Goal: Information Seeking & Learning: Learn about a topic

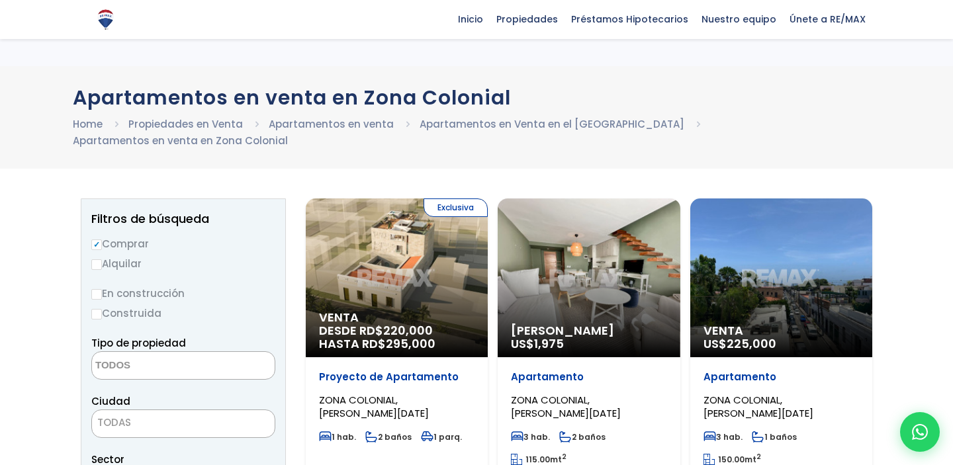
scroll to position [119, 0]
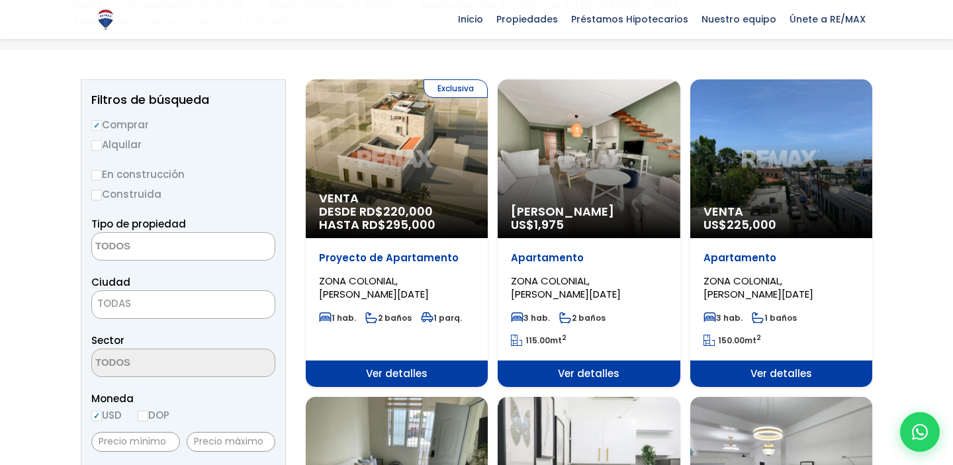
click at [122, 233] on textarea "Search" at bounding box center [156, 247] width 128 height 28
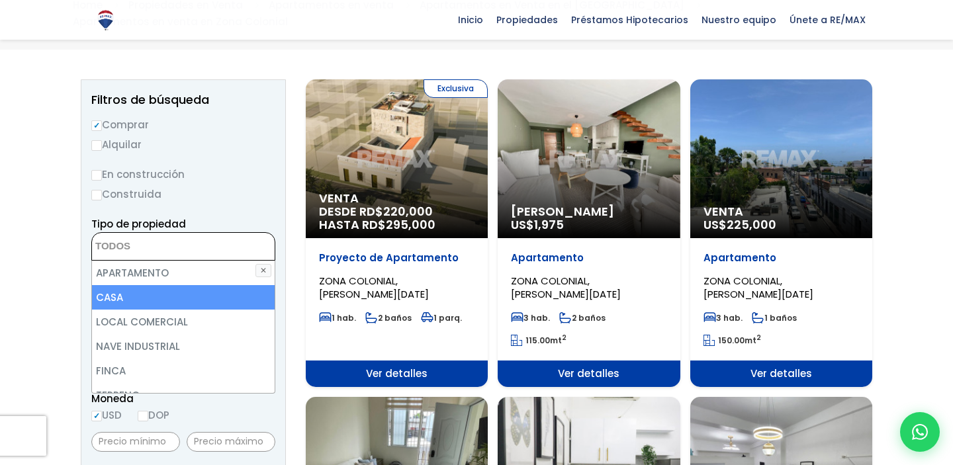
scroll to position [0, 0]
click at [121, 285] on li "CASA" at bounding box center [183, 297] width 183 height 24
select select "house"
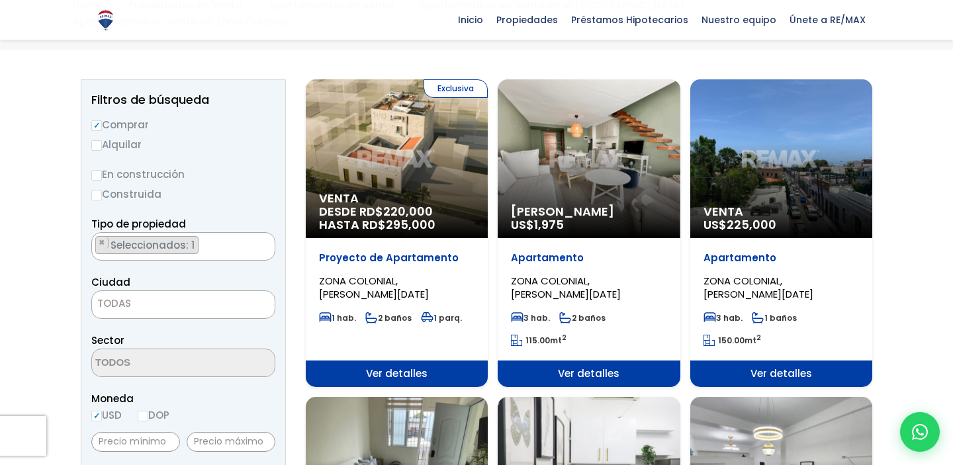
click at [140, 295] on span "TODAS" at bounding box center [183, 304] width 183 height 19
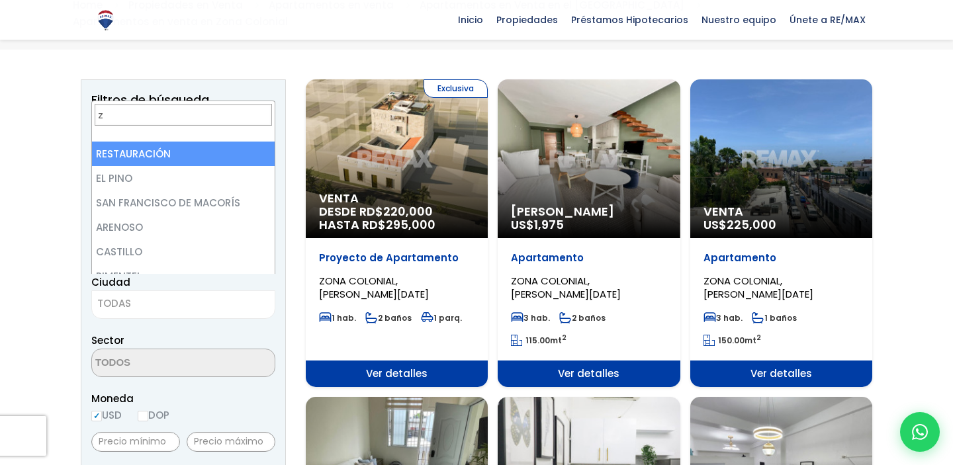
scroll to position [0, 0]
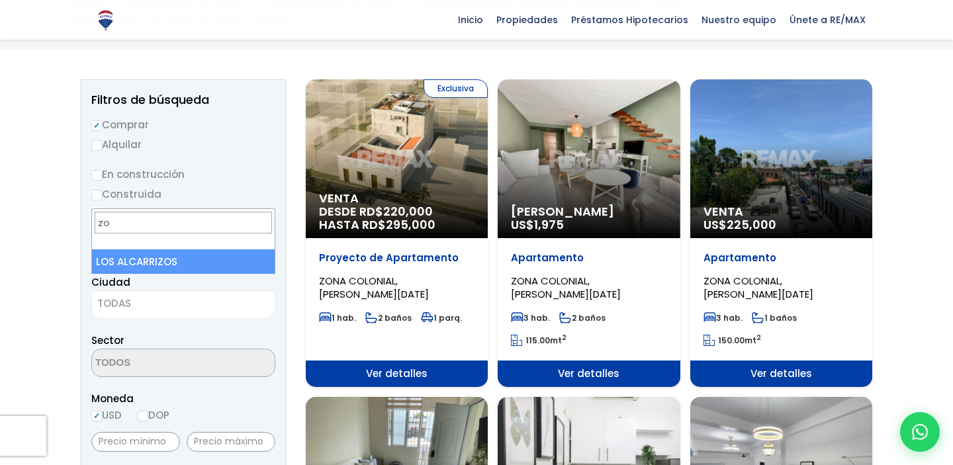
type input "zon"
click at [171, 136] on label "Alquilar" at bounding box center [183, 144] width 184 height 17
click at [102, 140] on input "Alquilar" at bounding box center [96, 145] width 11 height 11
radio input "true"
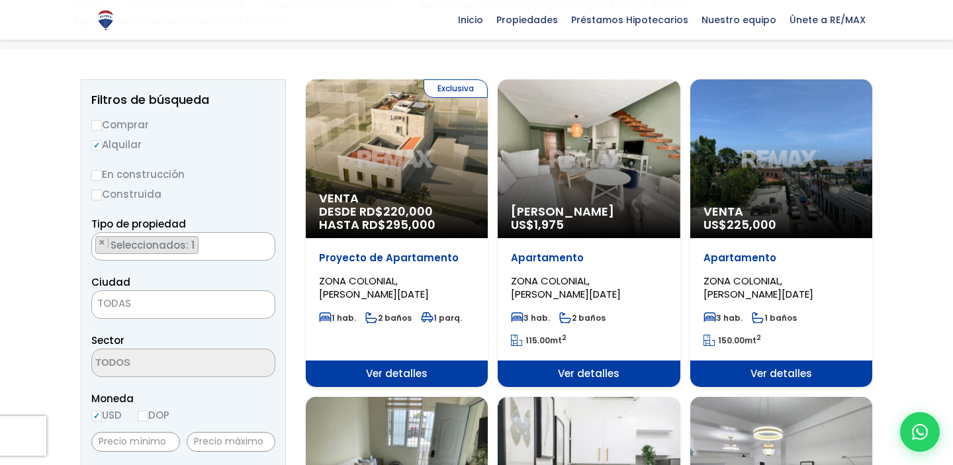
click at [146, 295] on span "TODAS" at bounding box center [183, 304] width 183 height 19
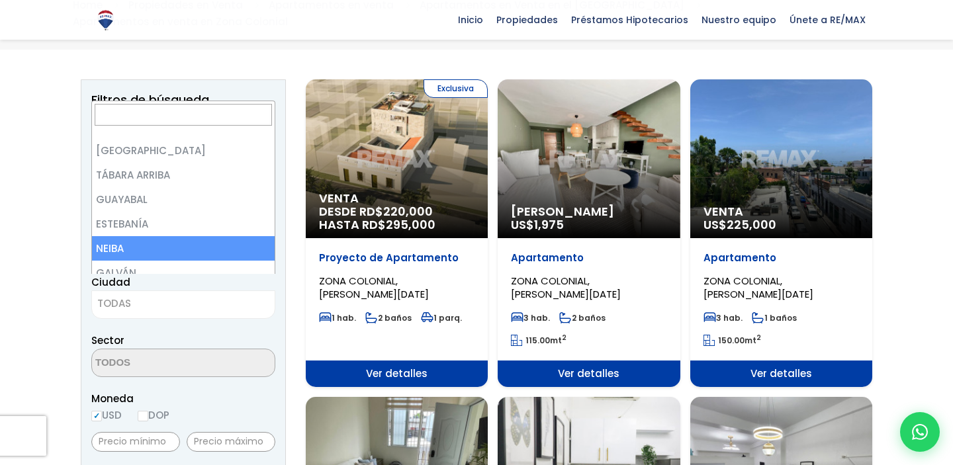
scroll to position [265, 0]
type input "d"
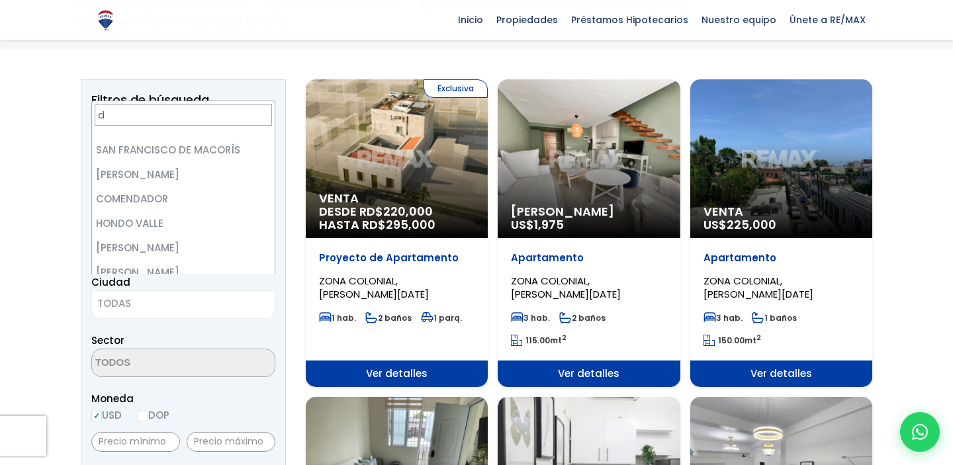
scroll to position [0, 0]
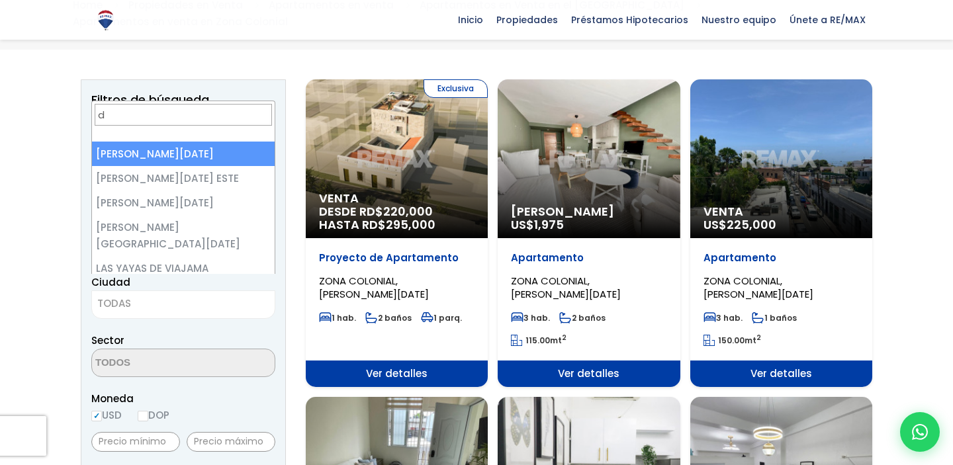
select select "1"
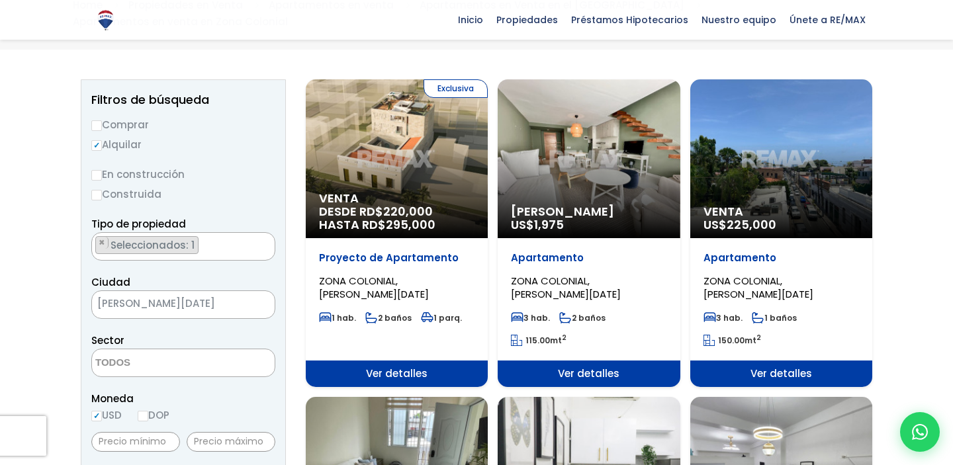
click at [169, 349] on textarea "Search" at bounding box center [156, 363] width 128 height 28
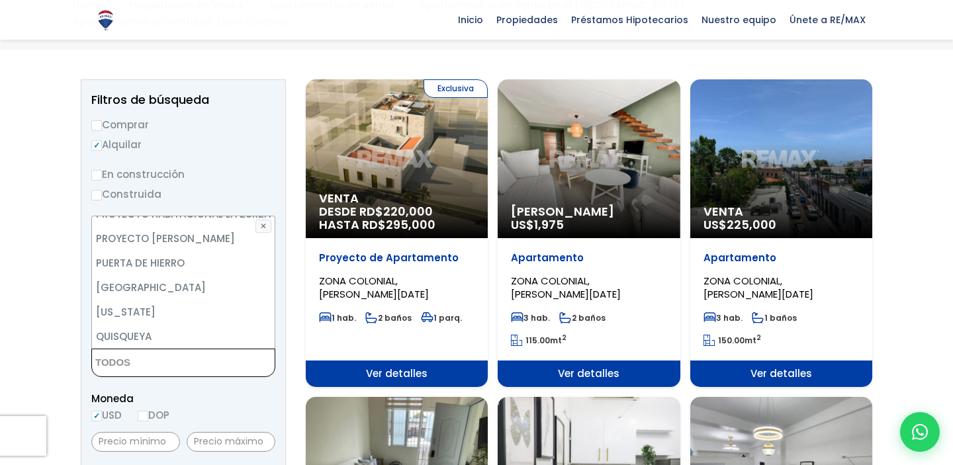
scroll to position [6285, 0]
click at [183, 449] on li "ZONA COLONIAL" at bounding box center [183, 461] width 183 height 24
select select "236"
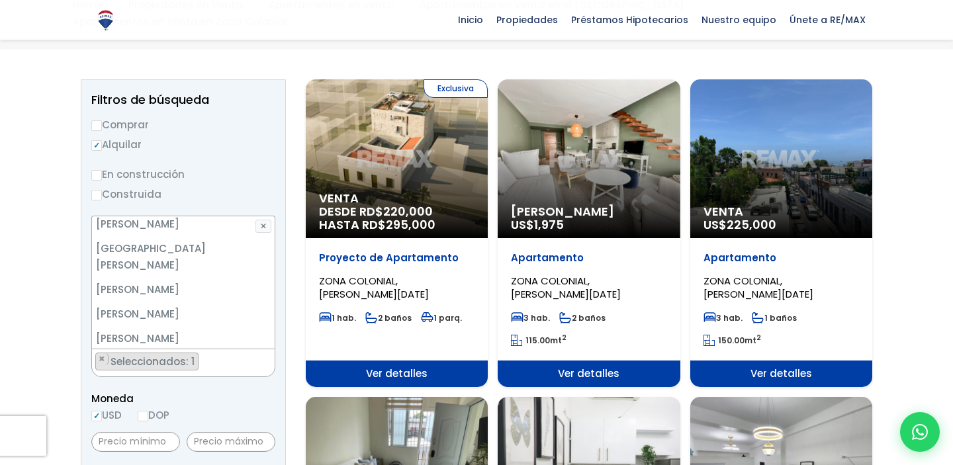
scroll to position [3928, 0]
click at [240, 391] on span "Moneda" at bounding box center [183, 399] width 184 height 17
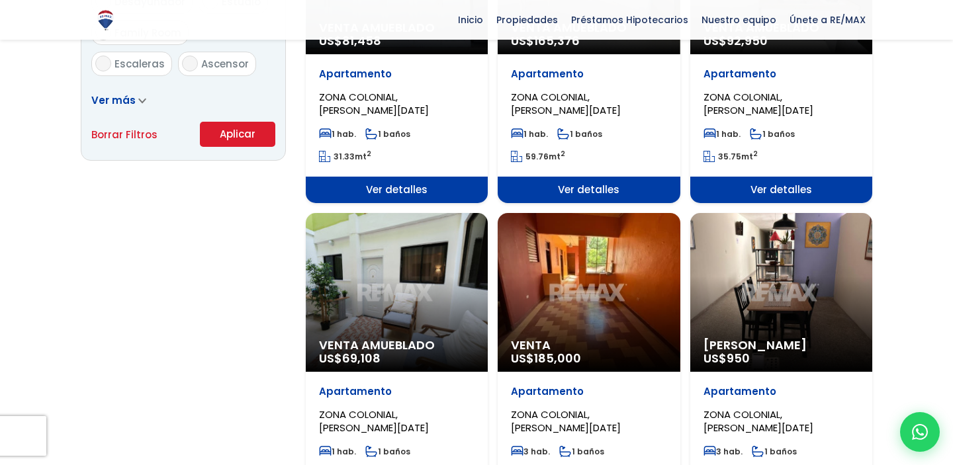
scroll to position [890, 0]
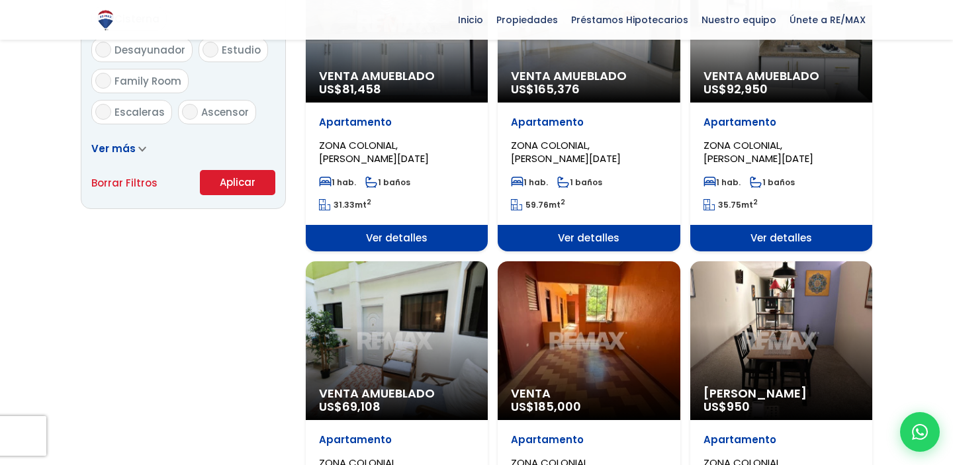
click at [228, 171] on button "Aplicar" at bounding box center [237, 182] width 75 height 25
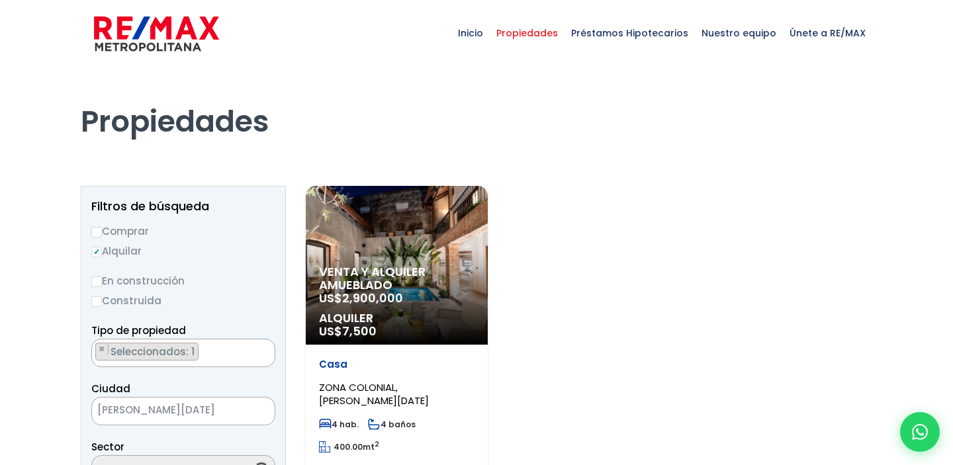
select select "236"
click at [97, 230] on input "Comprar" at bounding box center [96, 232] width 11 height 11
radio input "true"
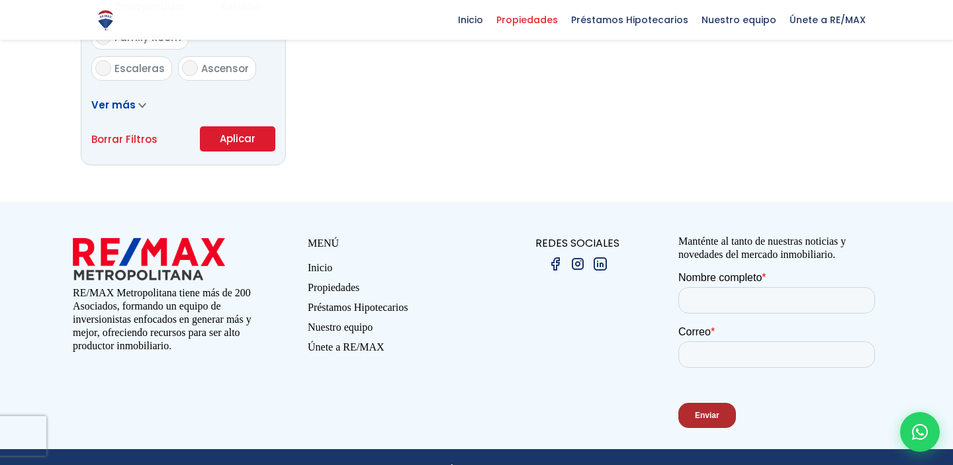
scroll to position [951, 0]
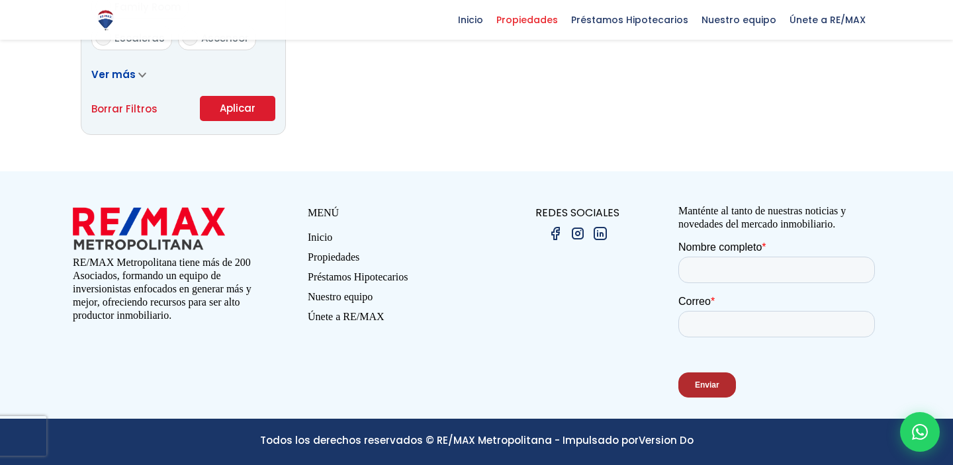
click at [241, 106] on button "Aplicar" at bounding box center [237, 108] width 75 height 25
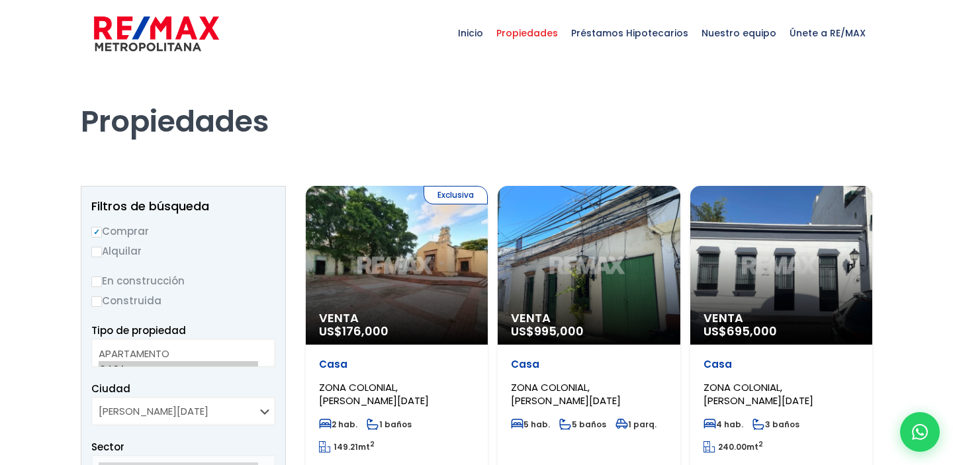
scroll to position [13, 0]
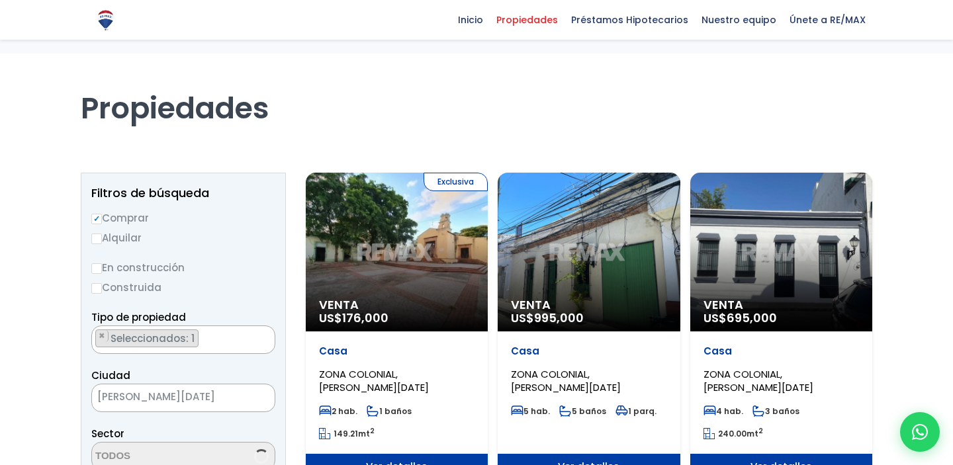
select select "236"
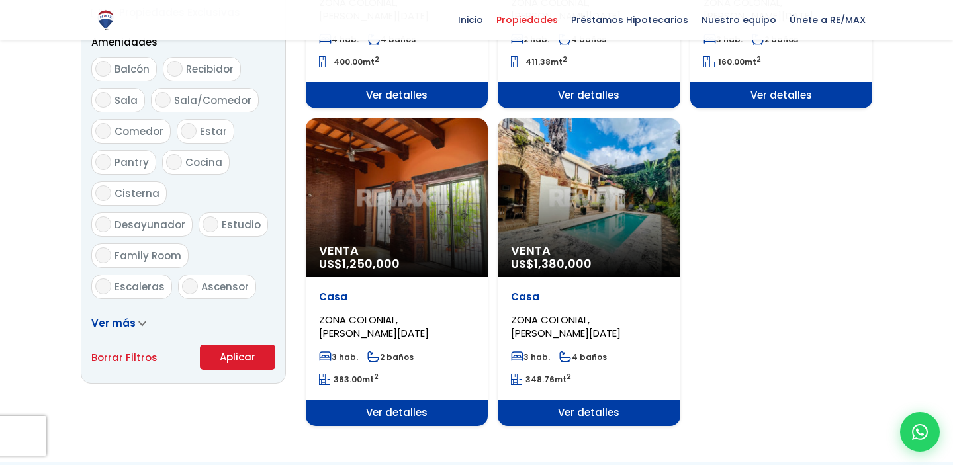
scroll to position [696, 0]
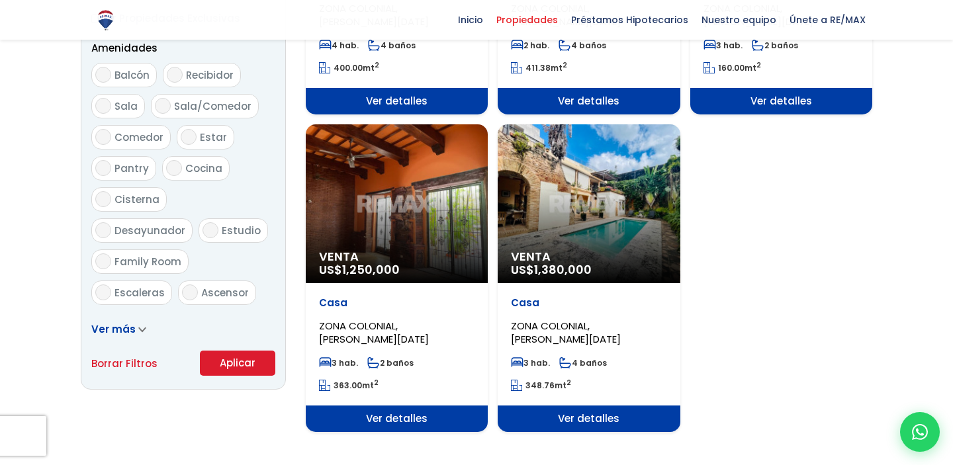
click at [597, 196] on div "Venta US$ 1,380,000" at bounding box center [589, 203] width 182 height 159
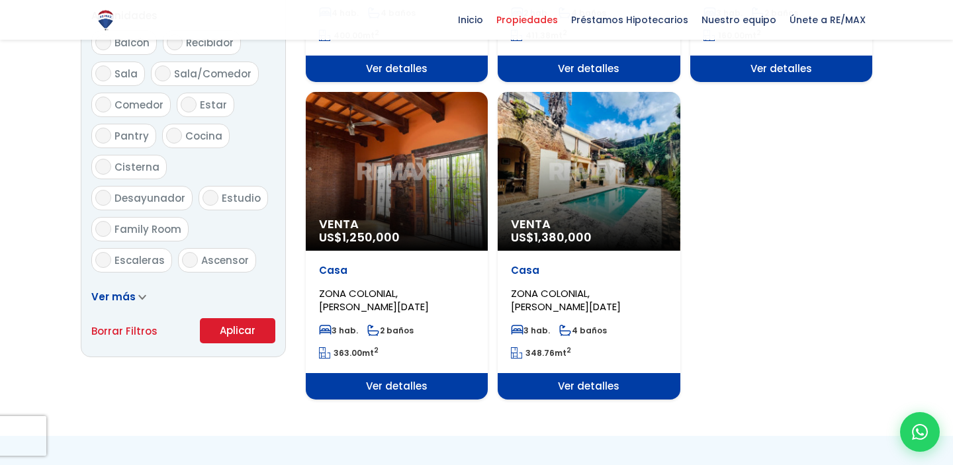
scroll to position [751, 0]
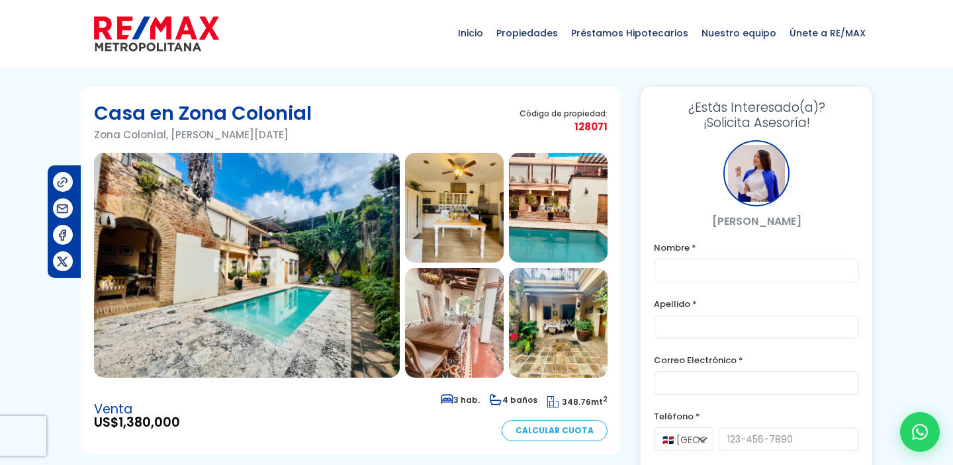
click at [279, 244] on img at bounding box center [247, 265] width 306 height 225
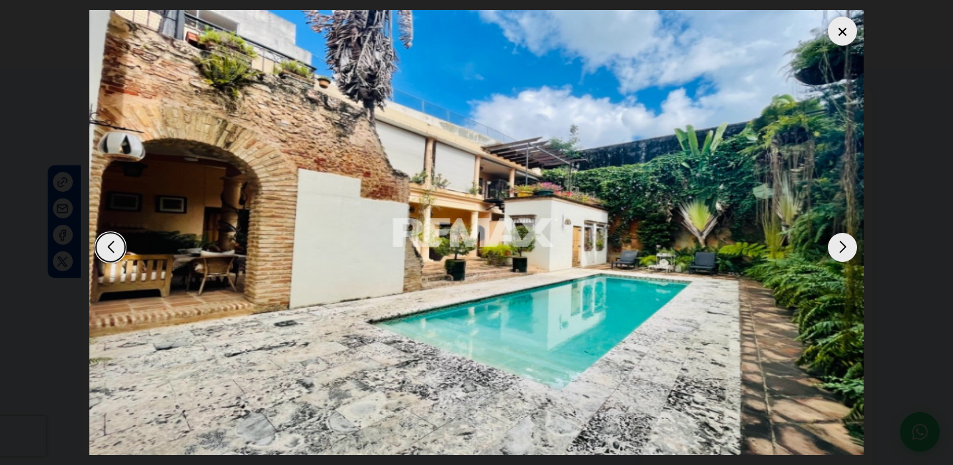
click at [844, 247] on div "Next slide" at bounding box center [842, 247] width 29 height 29
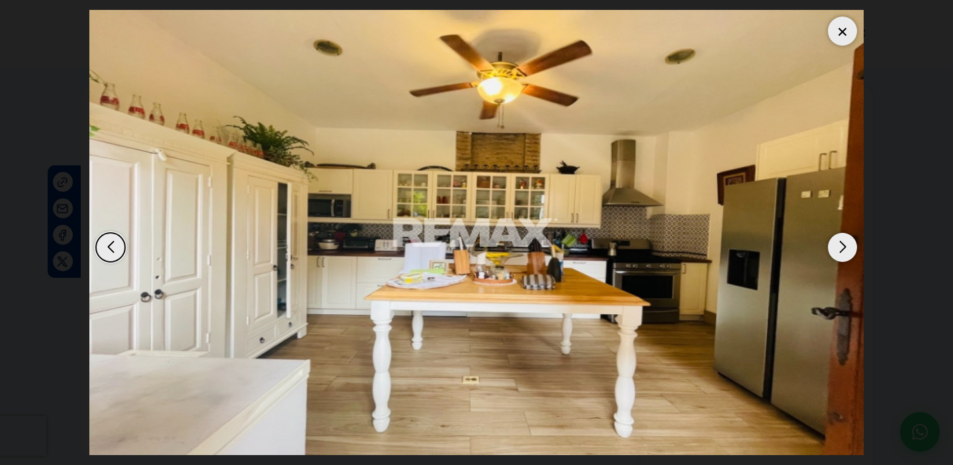
click at [844, 247] on div "Next slide" at bounding box center [842, 247] width 29 height 29
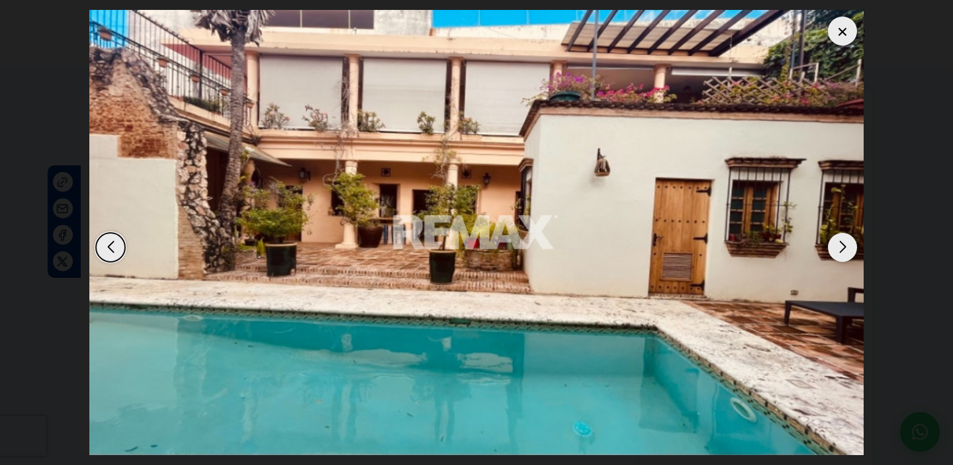
click at [844, 247] on div "Next slide" at bounding box center [842, 247] width 29 height 29
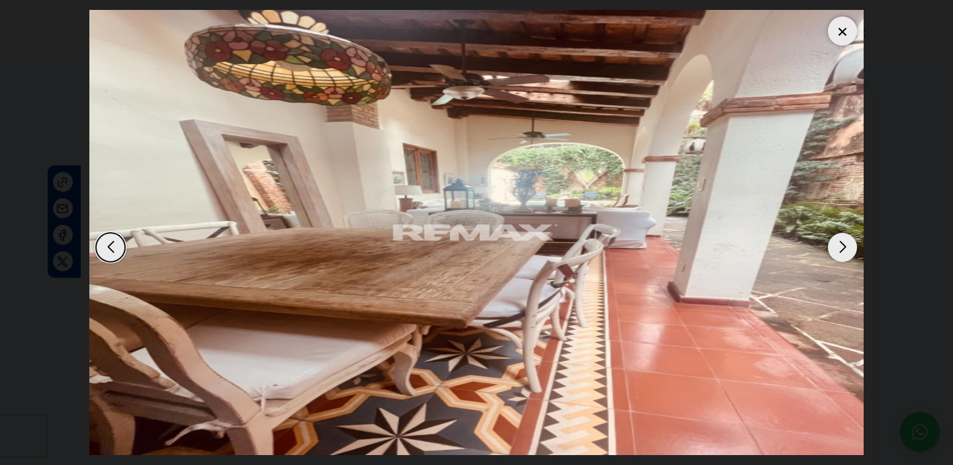
click at [844, 247] on div "Next slide" at bounding box center [842, 247] width 29 height 29
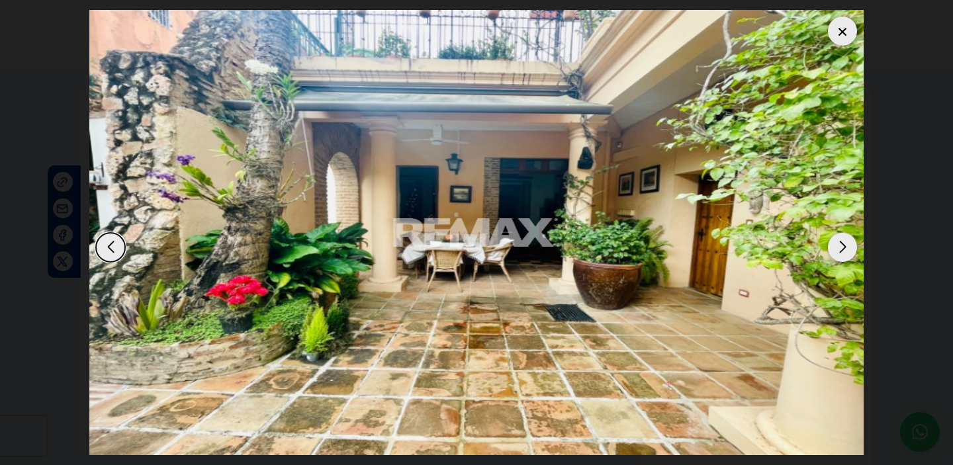
click at [844, 247] on div "Next slide" at bounding box center [842, 247] width 29 height 29
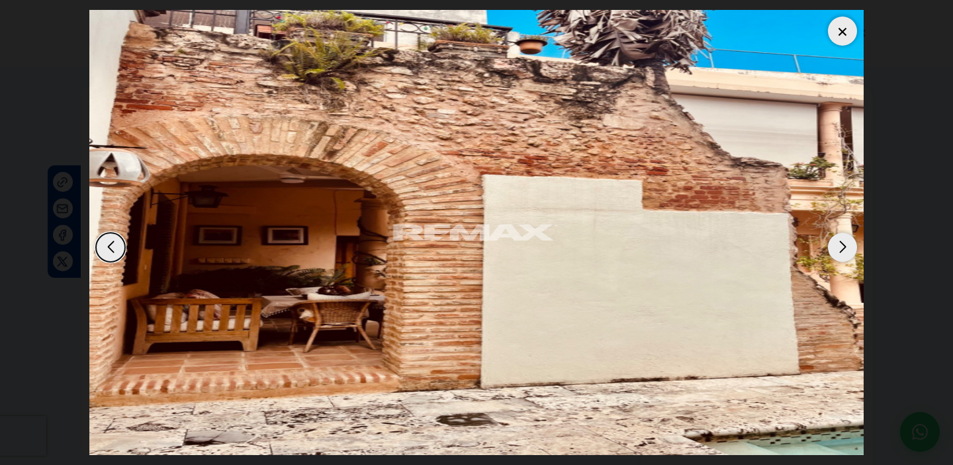
click at [844, 247] on div "Next slide" at bounding box center [842, 247] width 29 height 29
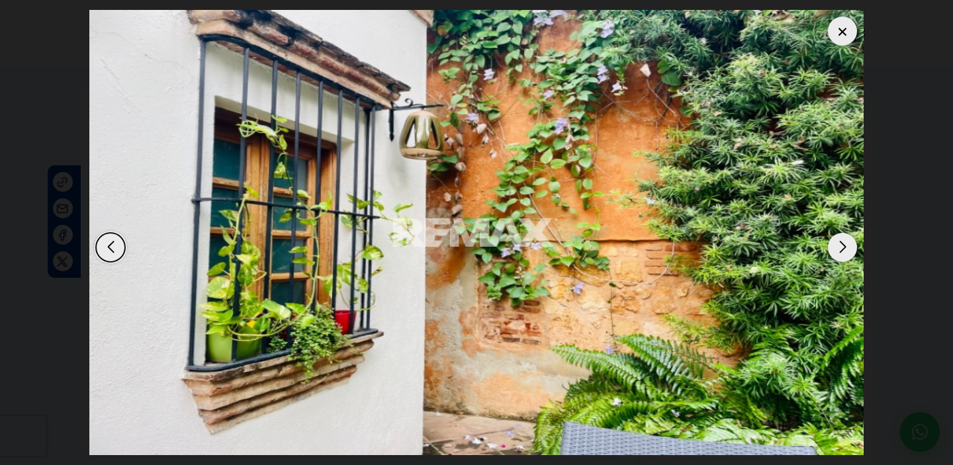
click at [844, 247] on div "Next slide" at bounding box center [842, 247] width 29 height 29
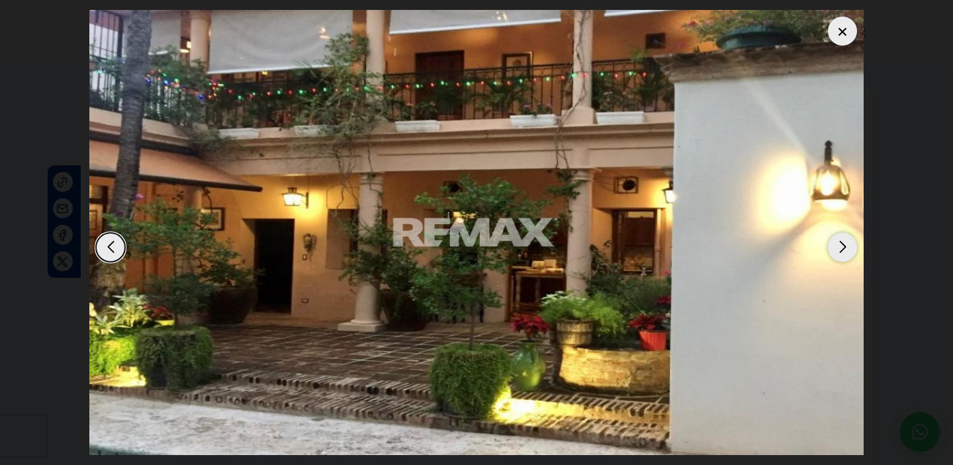
click at [844, 247] on div "Next slide" at bounding box center [842, 247] width 29 height 29
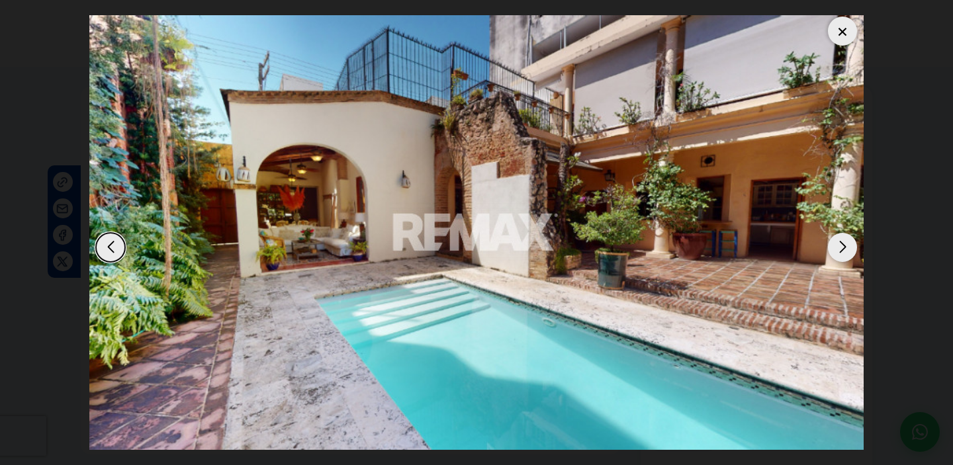
click at [844, 247] on div "Next slide" at bounding box center [842, 247] width 29 height 29
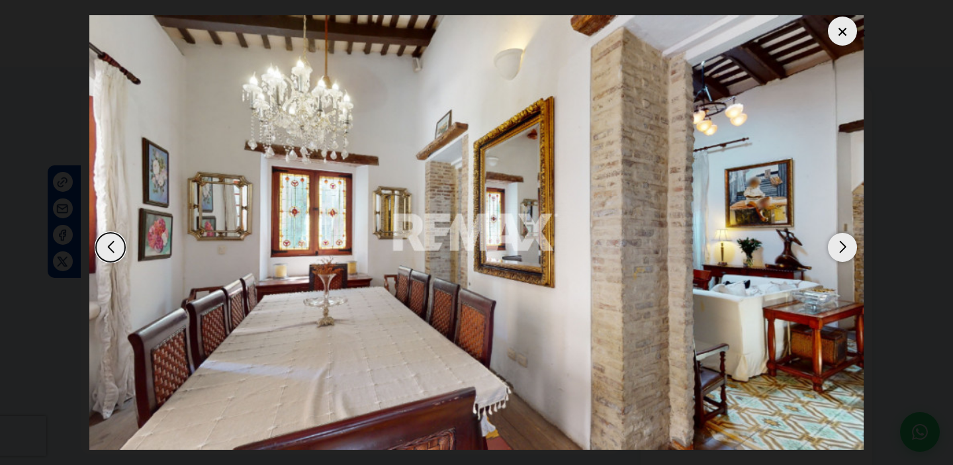
click at [842, 34] on div at bounding box center [842, 31] width 29 height 29
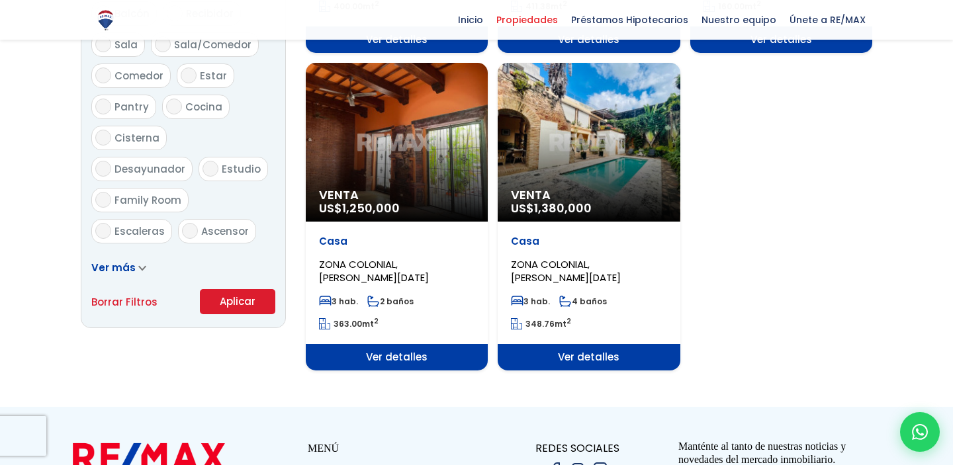
select select "236"
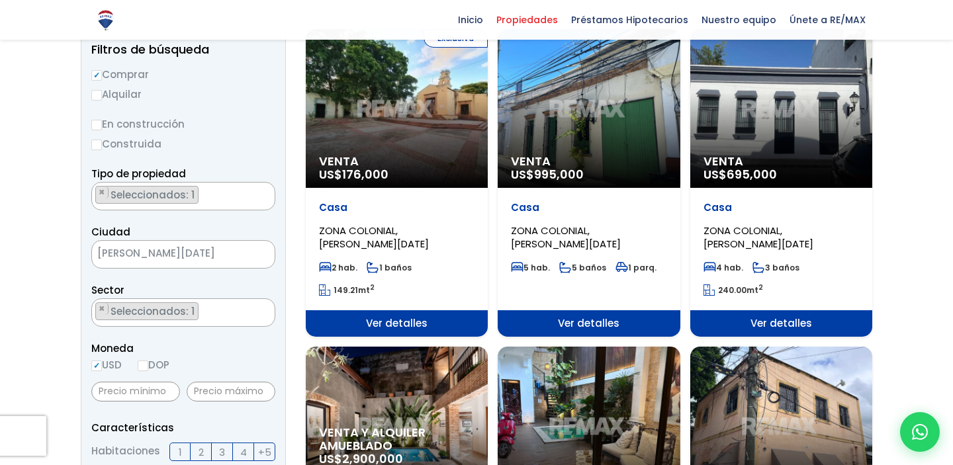
scroll to position [154, 0]
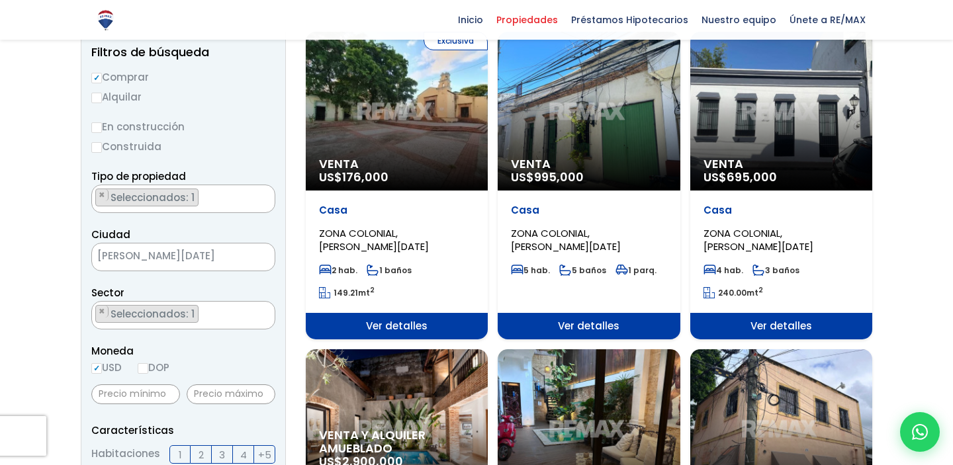
click at [757, 142] on div "Venta US$ 695,000" at bounding box center [781, 111] width 182 height 159
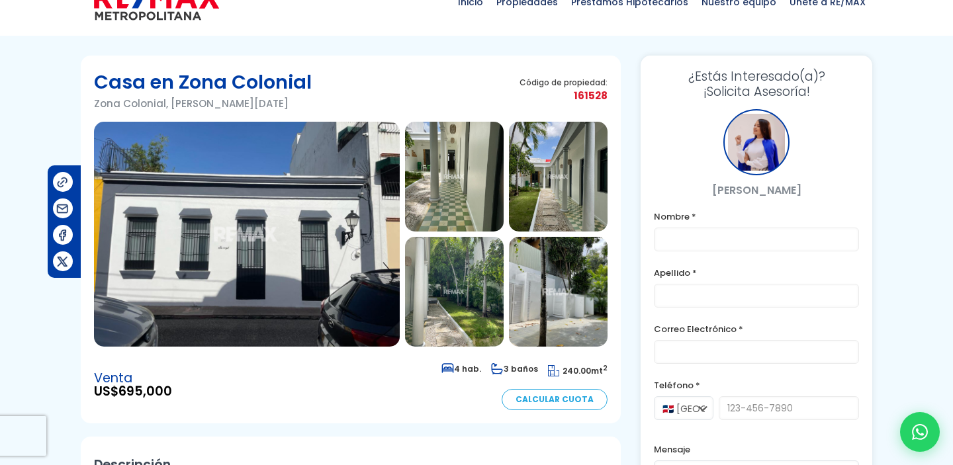
click at [283, 164] on img at bounding box center [247, 234] width 306 height 225
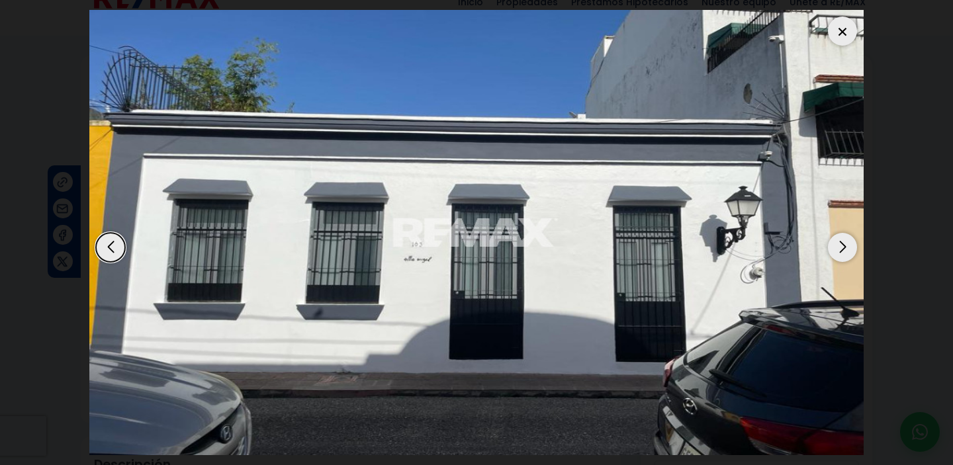
click at [845, 250] on div "Next slide" at bounding box center [842, 247] width 29 height 29
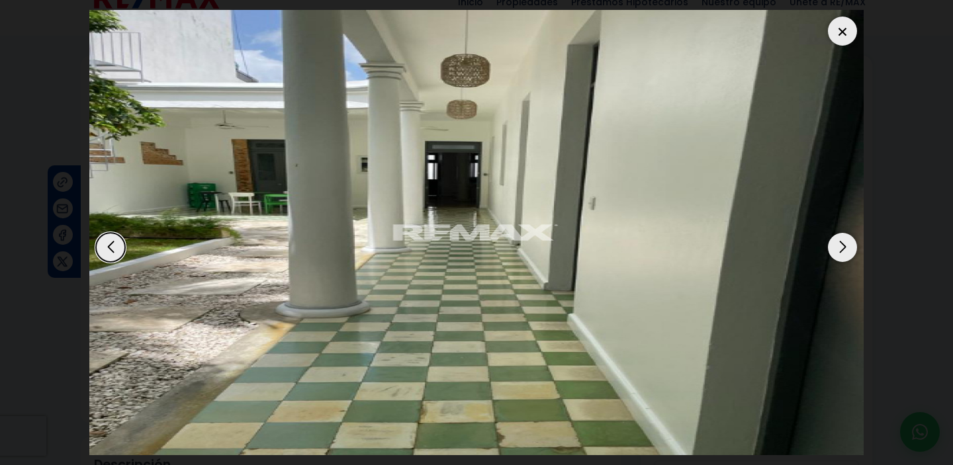
click at [845, 250] on div "Next slide" at bounding box center [842, 247] width 29 height 29
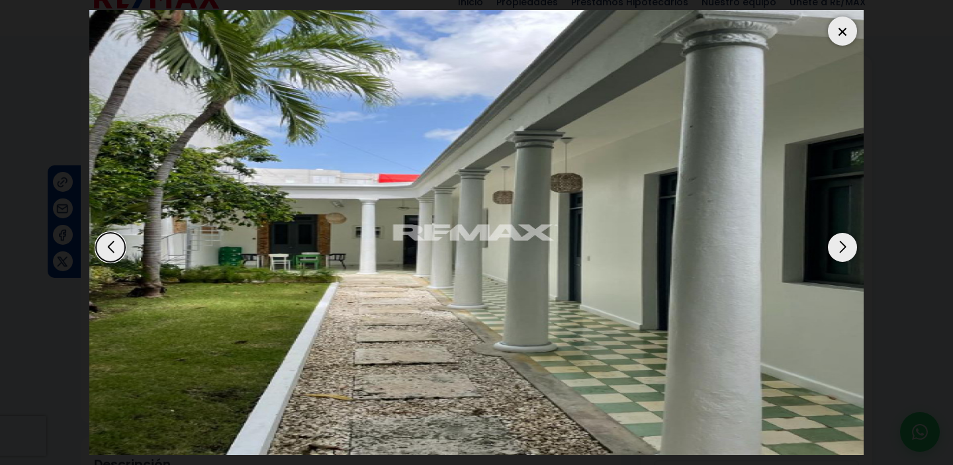
click at [845, 250] on div "Next slide" at bounding box center [842, 247] width 29 height 29
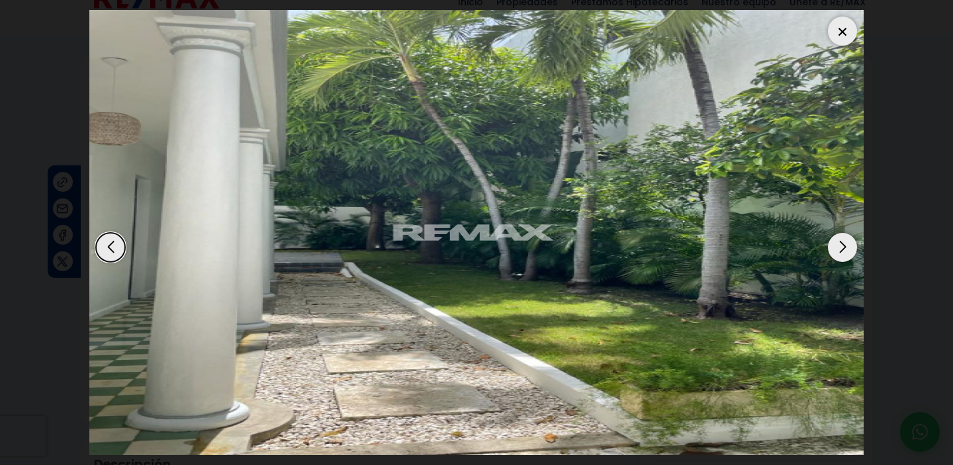
click at [845, 250] on div "Next slide" at bounding box center [842, 247] width 29 height 29
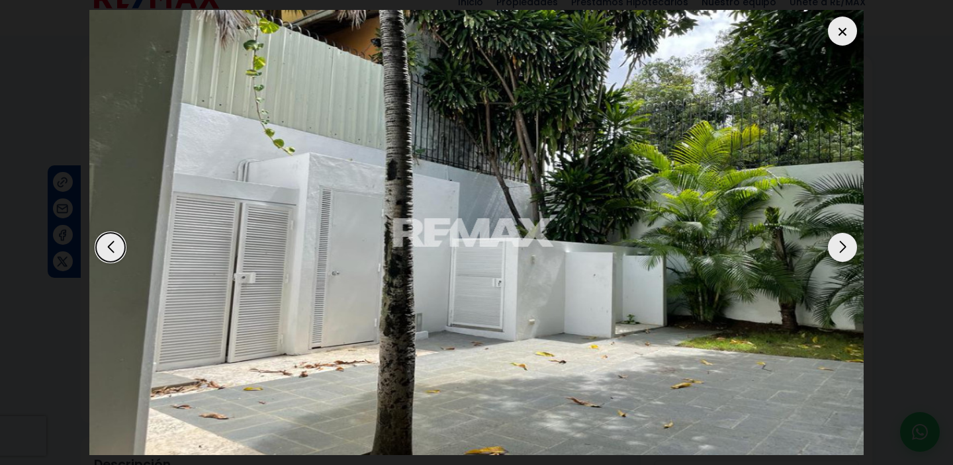
click at [845, 250] on div "Next slide" at bounding box center [842, 247] width 29 height 29
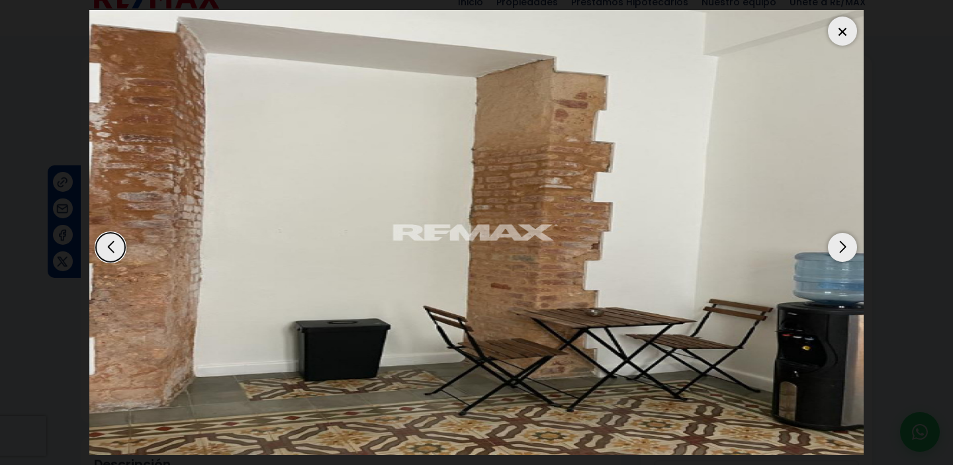
click at [845, 250] on div "Next slide" at bounding box center [842, 247] width 29 height 29
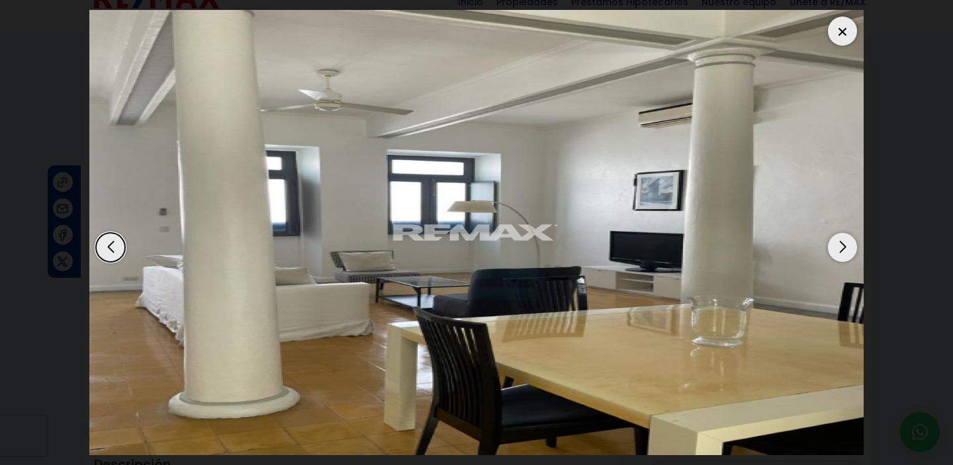
click at [845, 250] on div "Next slide" at bounding box center [842, 247] width 29 height 29
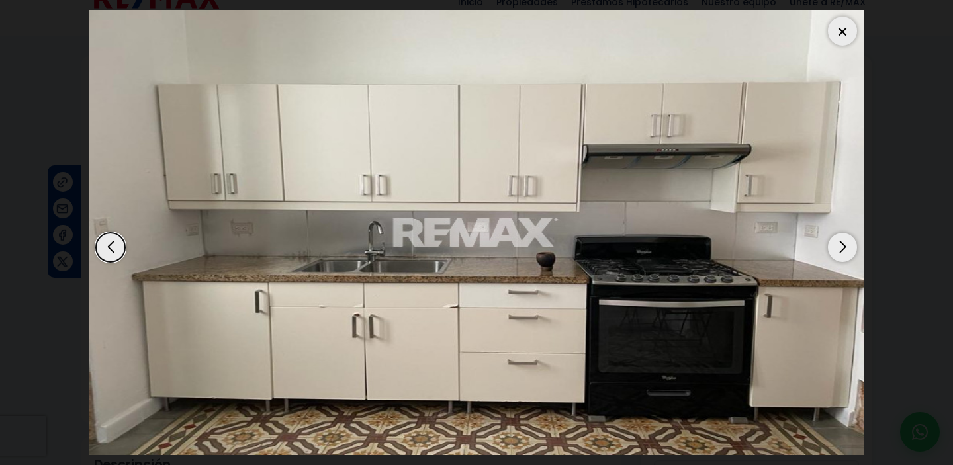
click at [845, 250] on div "Next slide" at bounding box center [842, 247] width 29 height 29
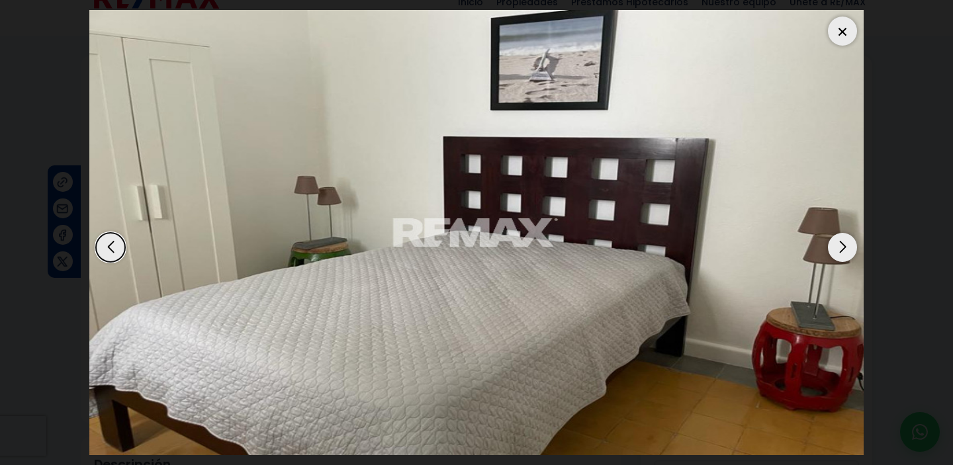
click at [845, 250] on div "Next slide" at bounding box center [842, 247] width 29 height 29
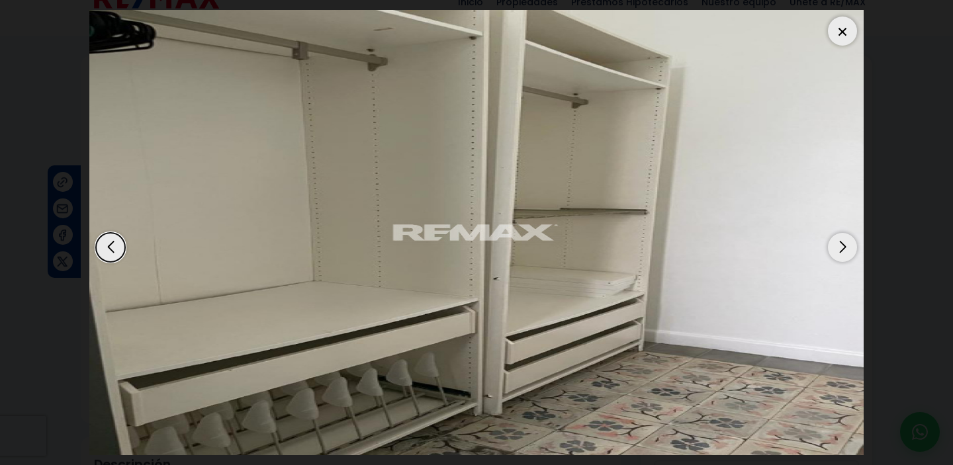
click at [845, 250] on div "Next slide" at bounding box center [842, 247] width 29 height 29
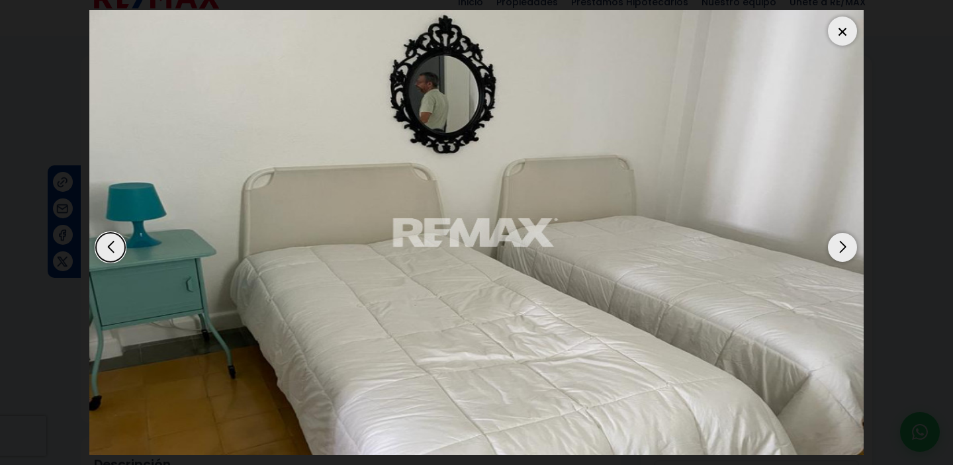
click at [845, 250] on div "Next slide" at bounding box center [842, 247] width 29 height 29
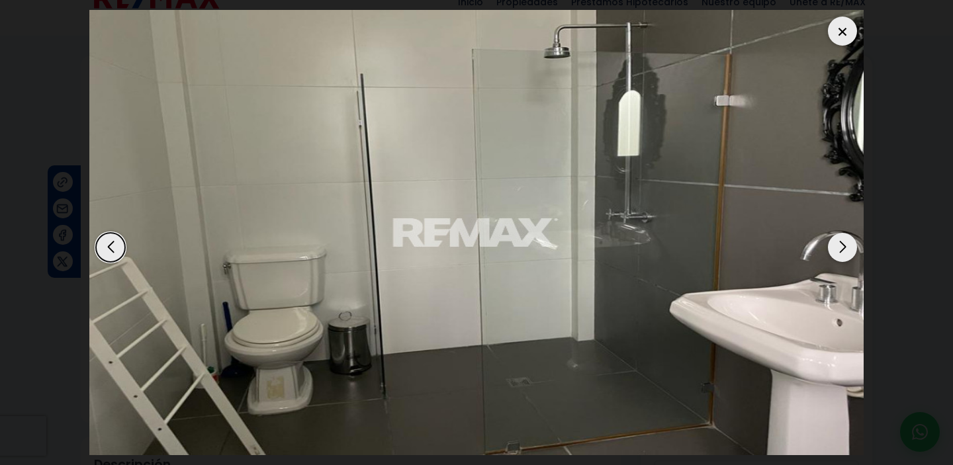
click at [845, 250] on div "Next slide" at bounding box center [842, 247] width 29 height 29
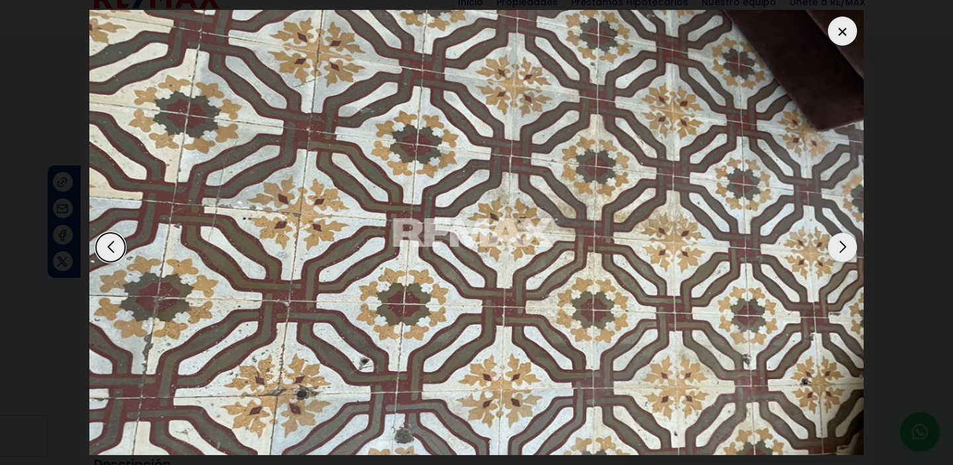
click at [845, 250] on div "Next slide" at bounding box center [842, 247] width 29 height 29
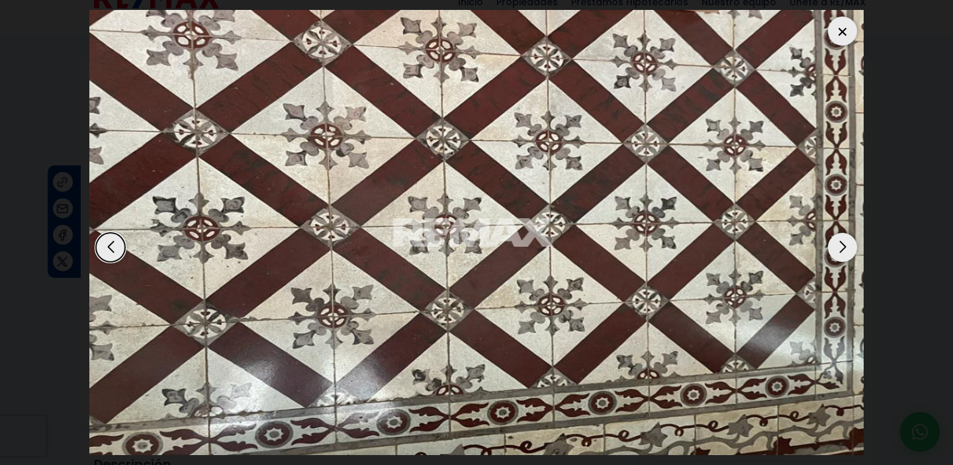
click at [845, 250] on div "Next slide" at bounding box center [842, 247] width 29 height 29
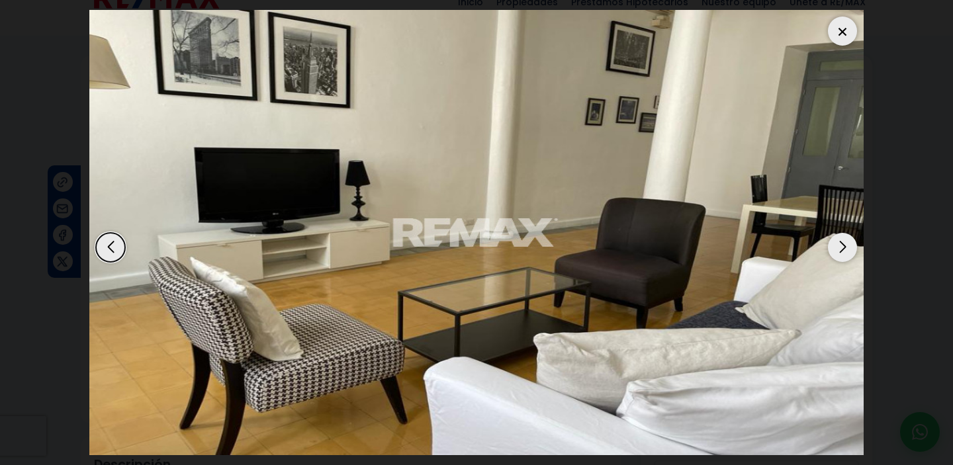
click at [843, 36] on div at bounding box center [842, 31] width 29 height 29
